Goal: Transaction & Acquisition: Purchase product/service

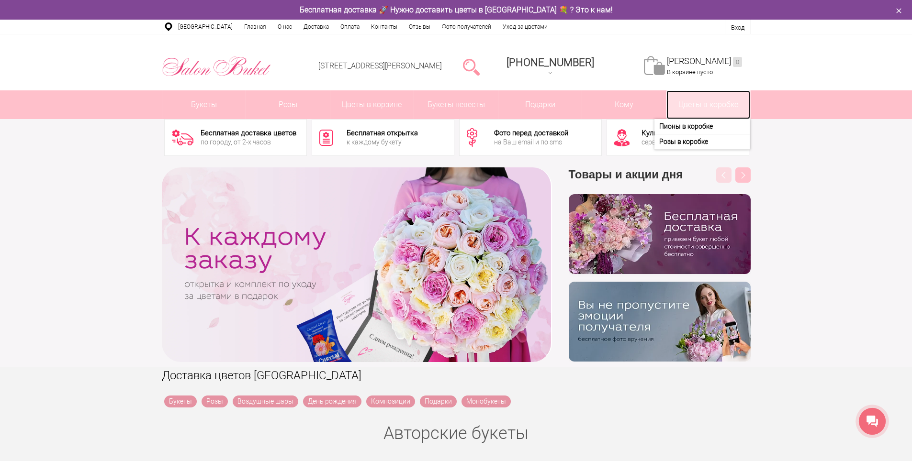
click at [708, 106] on link "Цветы в коробке" at bounding box center [708, 104] width 84 height 29
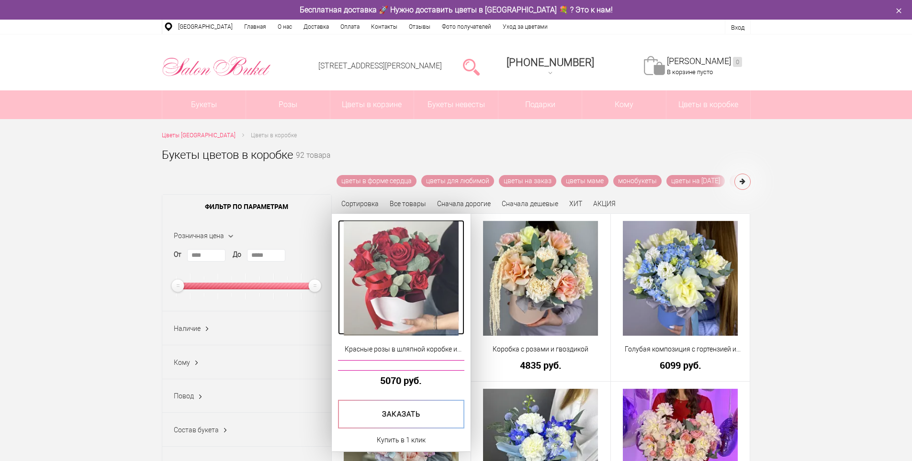
click at [417, 280] on img at bounding box center [401, 278] width 115 height 115
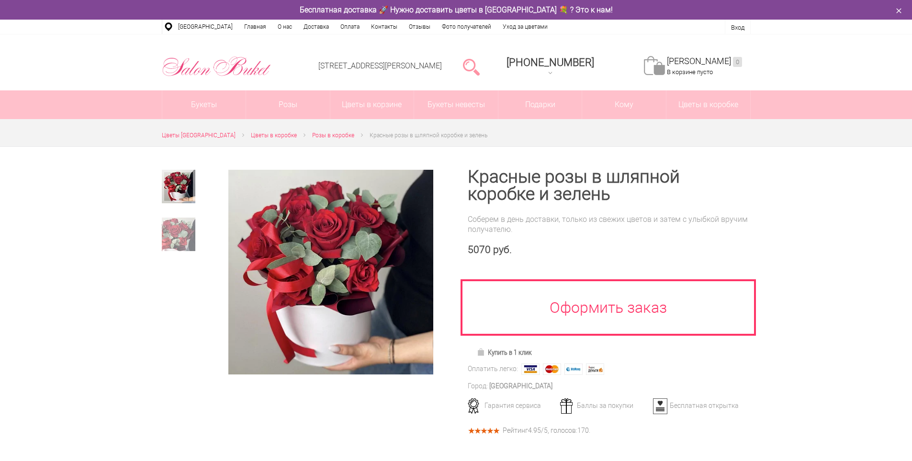
click at [350, 254] on img at bounding box center [330, 272] width 204 height 204
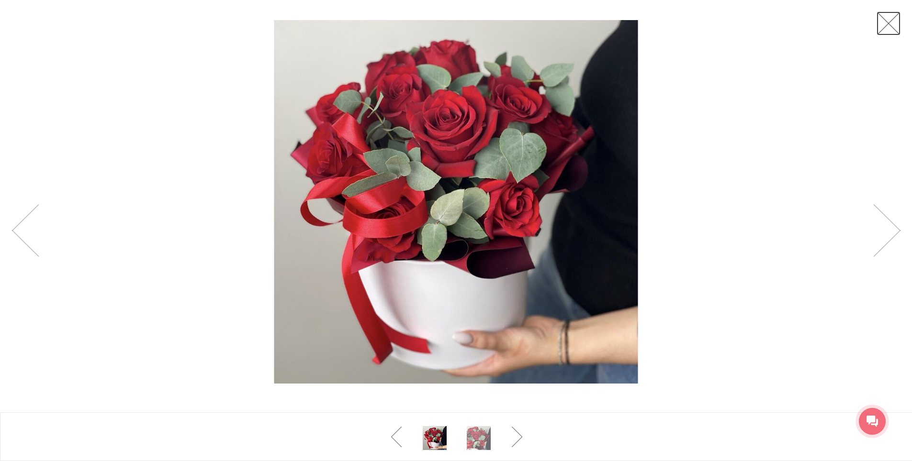
click at [886, 28] on link at bounding box center [888, 23] width 24 height 24
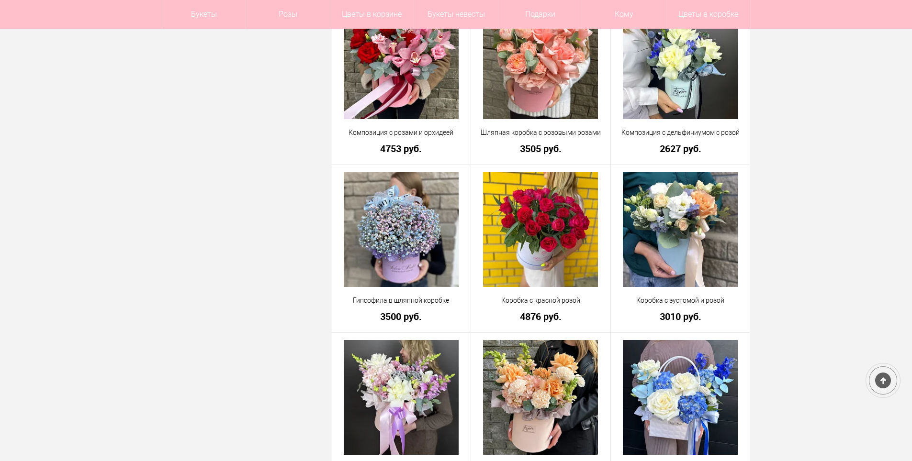
scroll to position [718, 0]
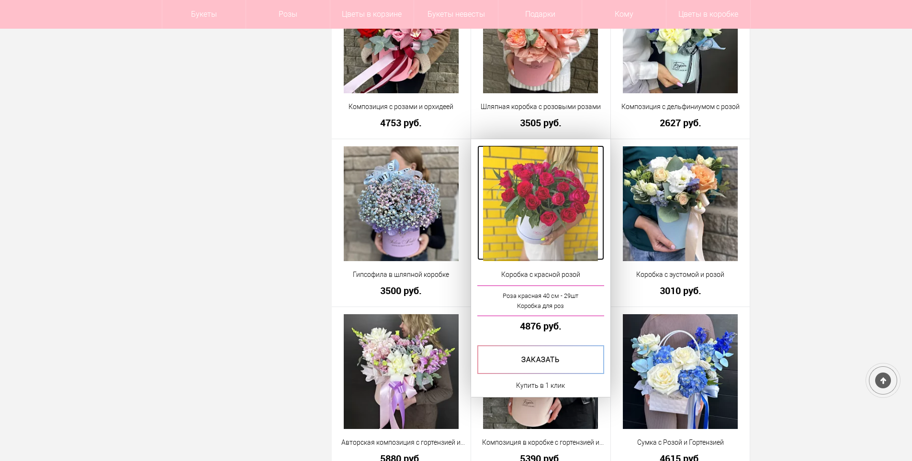
click at [571, 221] on img at bounding box center [540, 203] width 115 height 115
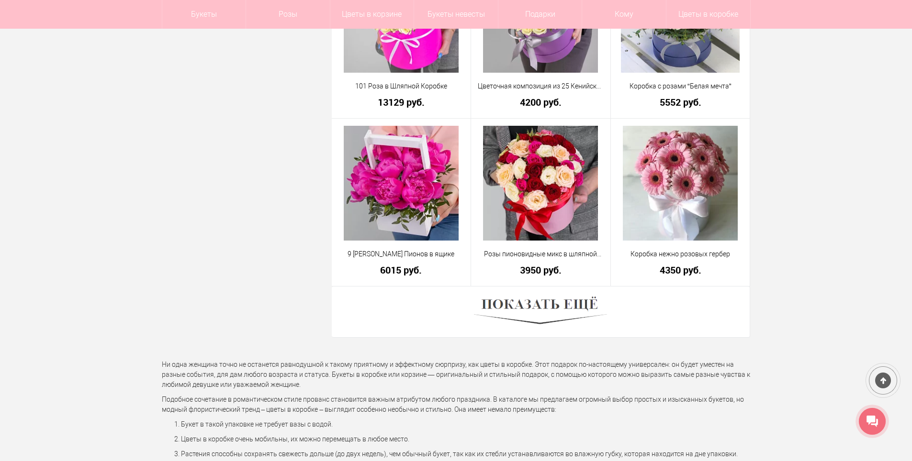
scroll to position [2661, 0]
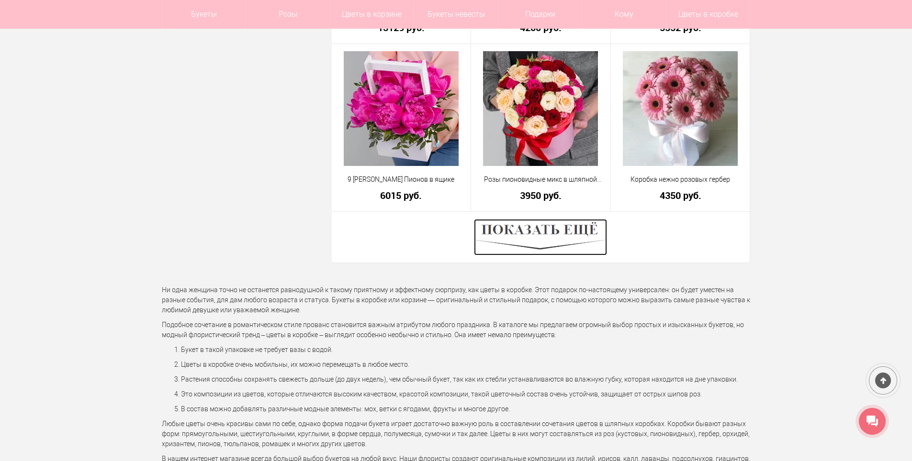
click at [593, 228] on img at bounding box center [540, 237] width 133 height 36
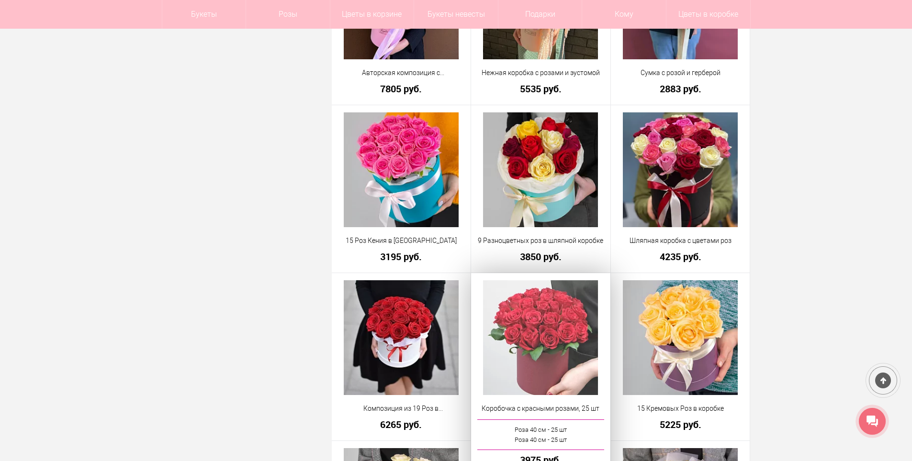
scroll to position [1417, 0]
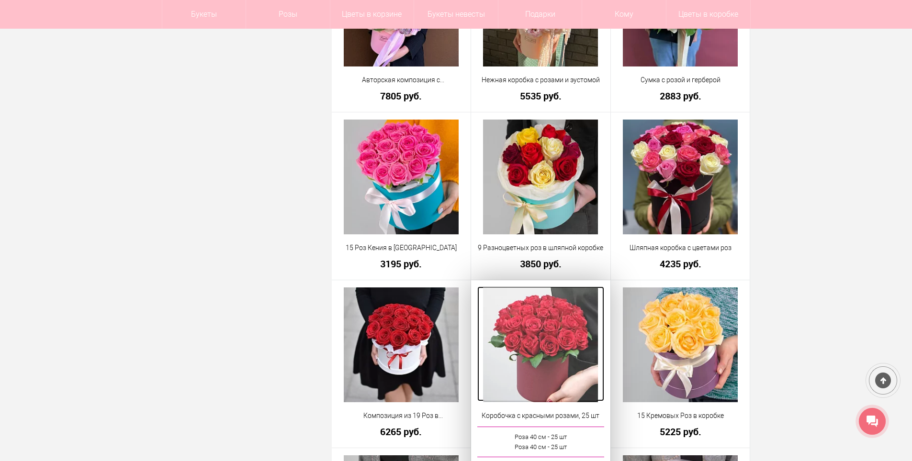
click at [547, 347] on img at bounding box center [540, 345] width 115 height 115
